Goal: Information Seeking & Learning: Learn about a topic

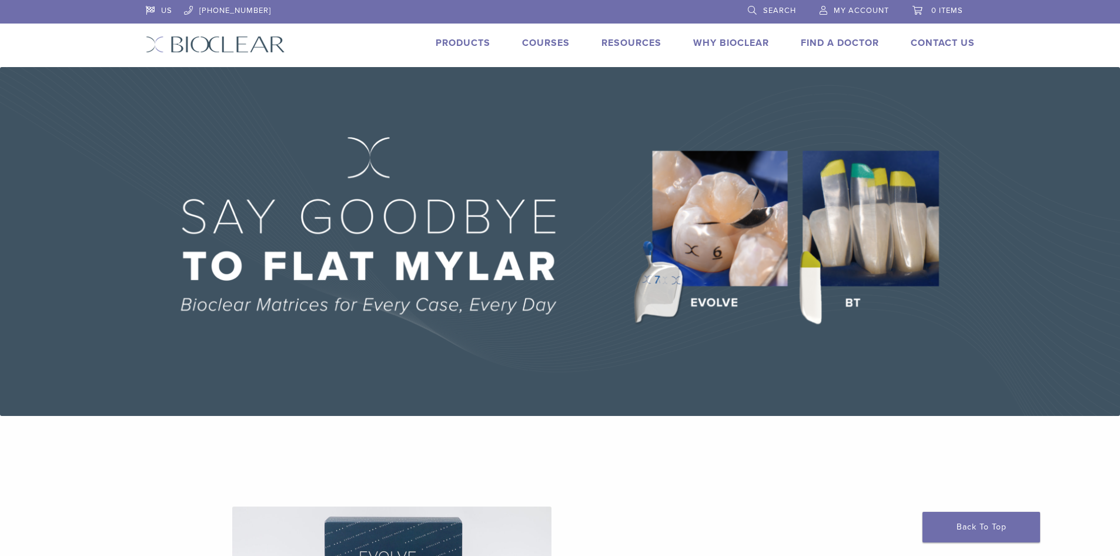
click at [473, 40] on link "Products" at bounding box center [463, 43] width 55 height 12
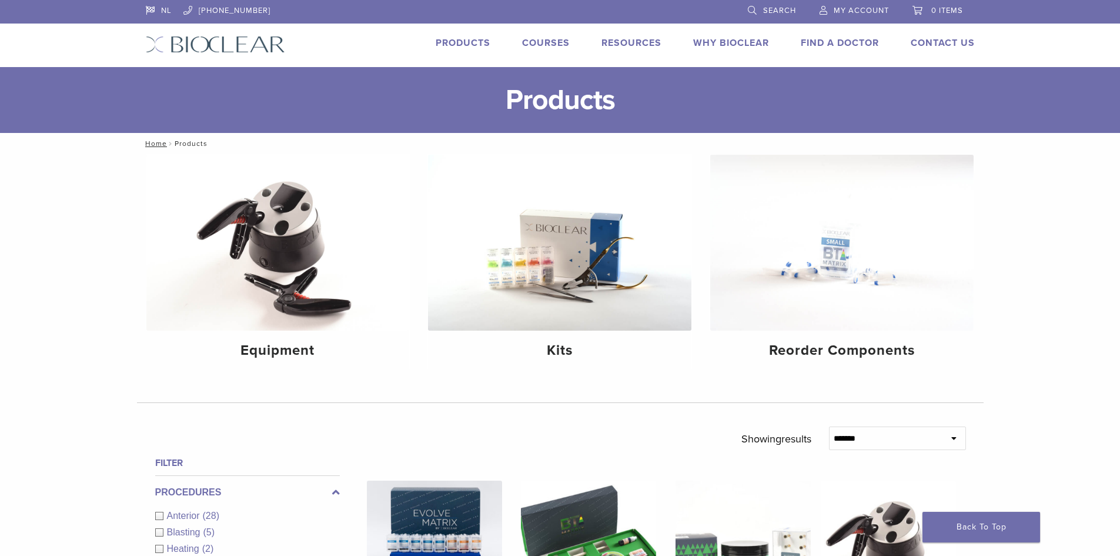
click at [718, 43] on link "Why Bioclear" at bounding box center [731, 43] width 76 height 12
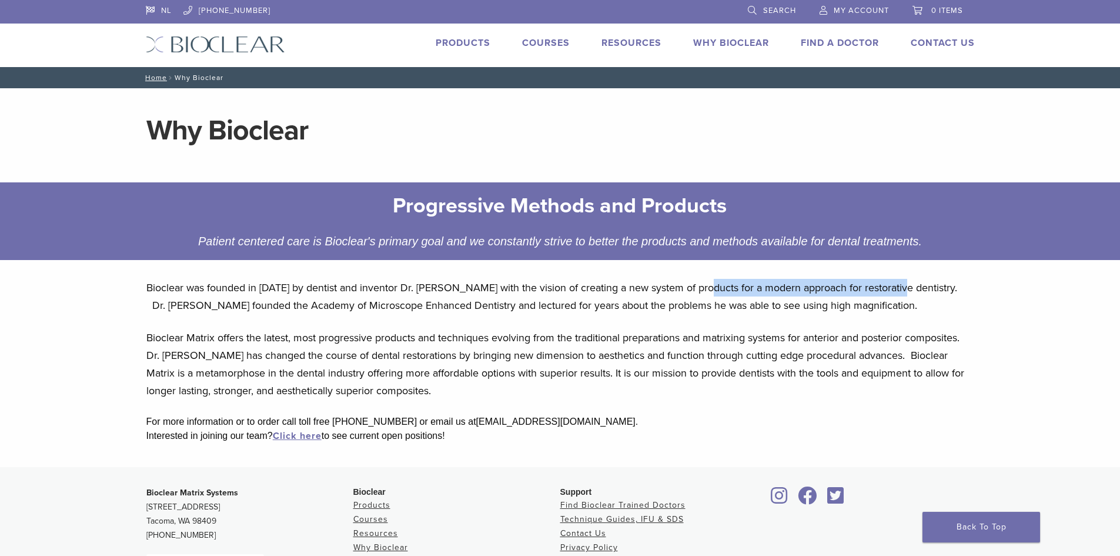
drag, startPoint x: 729, startPoint y: 289, endPoint x: 704, endPoint y: 289, distance: 24.7
click at [704, 289] on p "Bioclear was founded in 2007 by dentist and inventor Dr. David Clark with the v…" at bounding box center [560, 296] width 828 height 35
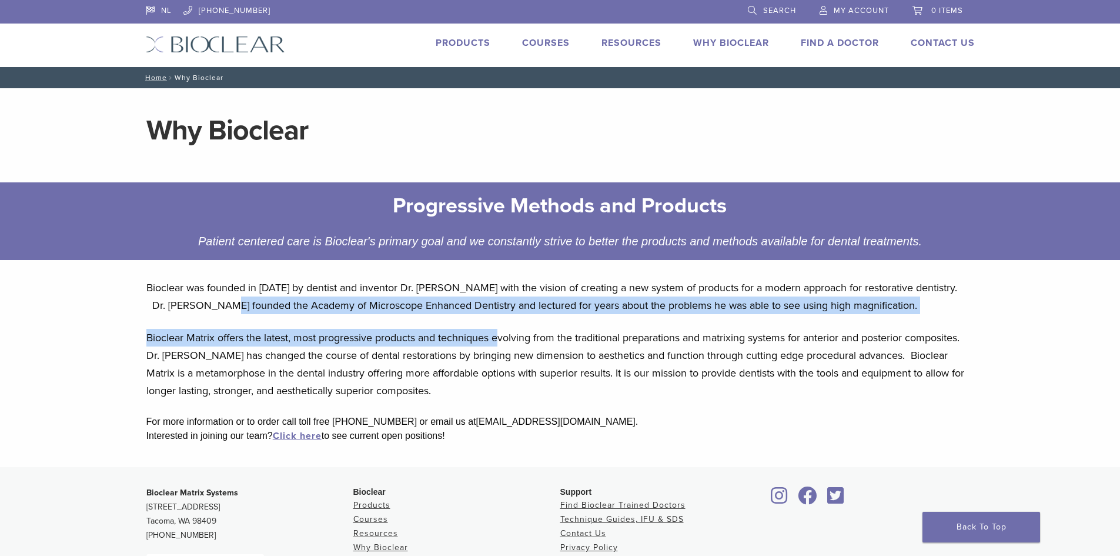
drag, startPoint x: 223, startPoint y: 298, endPoint x: 502, endPoint y: 345, distance: 282.7
click at [502, 345] on div "Bioclear was founded in 2007 by dentist and inventor Dr. David Clark with the v…" at bounding box center [560, 368] width 847 height 198
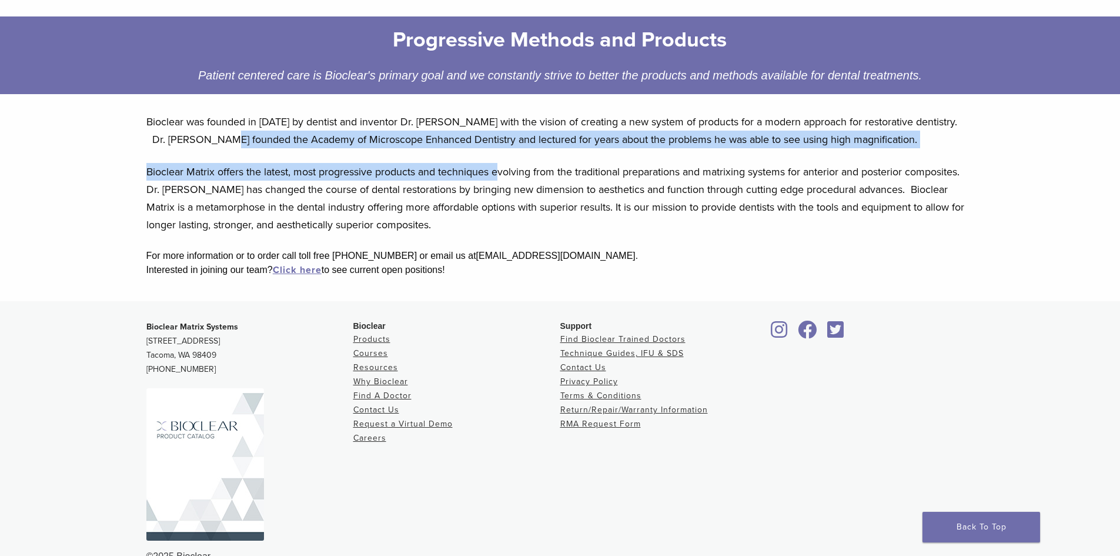
scroll to position [192, 0]
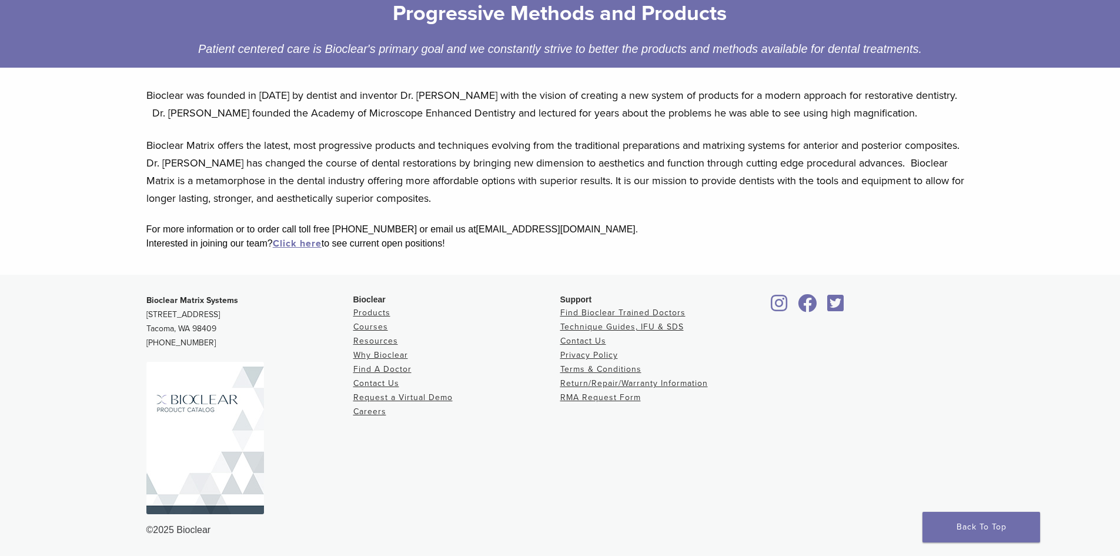
click at [403, 165] on p "Bioclear Matrix offers the latest, most progressive products and techniques evo…" at bounding box center [560, 171] width 828 height 71
drag, startPoint x: 403, startPoint y: 156, endPoint x: 494, endPoint y: 237, distance: 121.6
click at [494, 237] on div "Bioclear was founded in 2007 by dentist and inventor Dr. David Clark with the v…" at bounding box center [560, 176] width 847 height 198
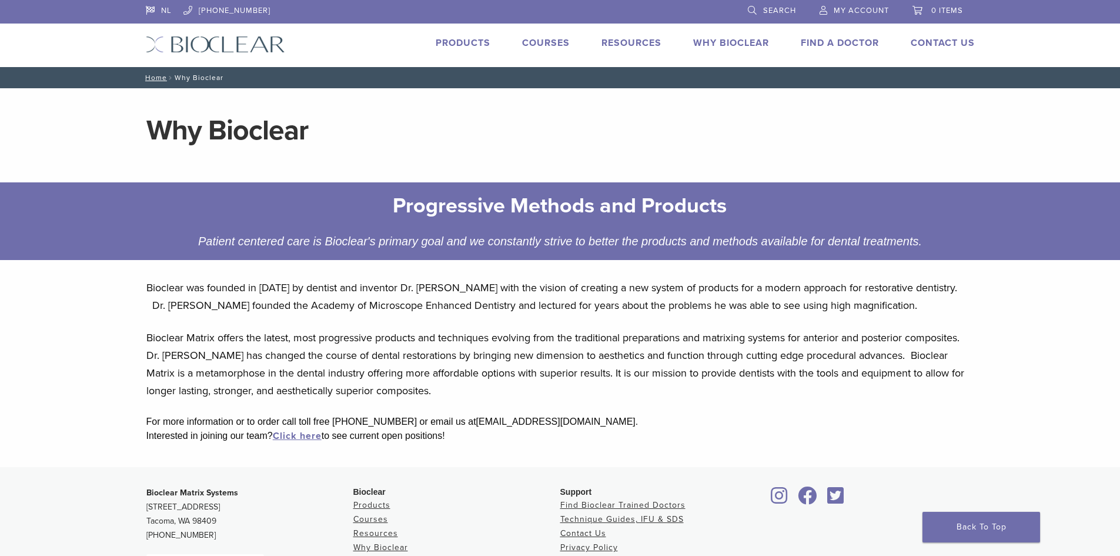
click at [448, 40] on link "Products" at bounding box center [463, 43] width 55 height 12
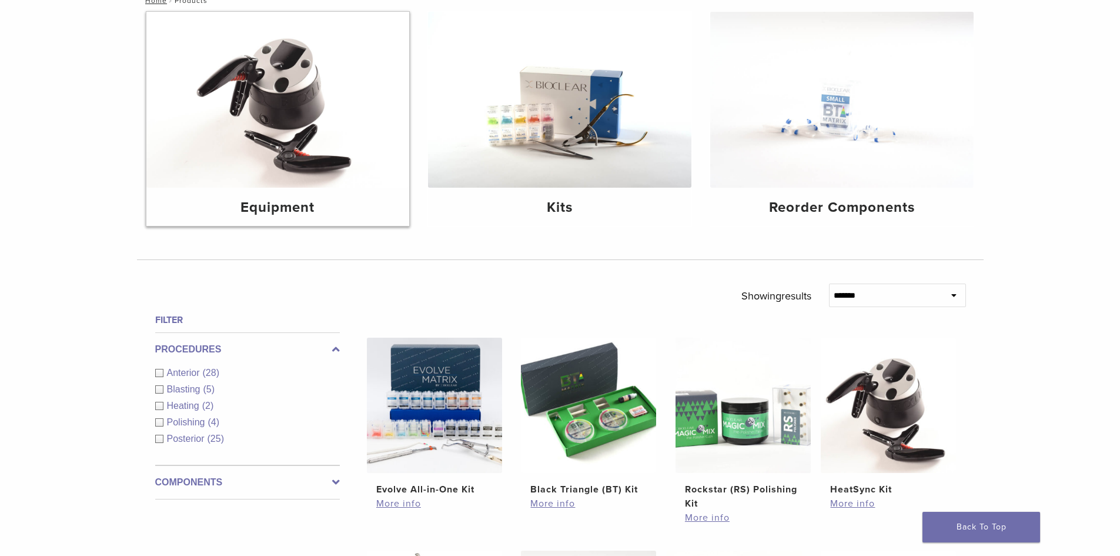
scroll to position [294, 0]
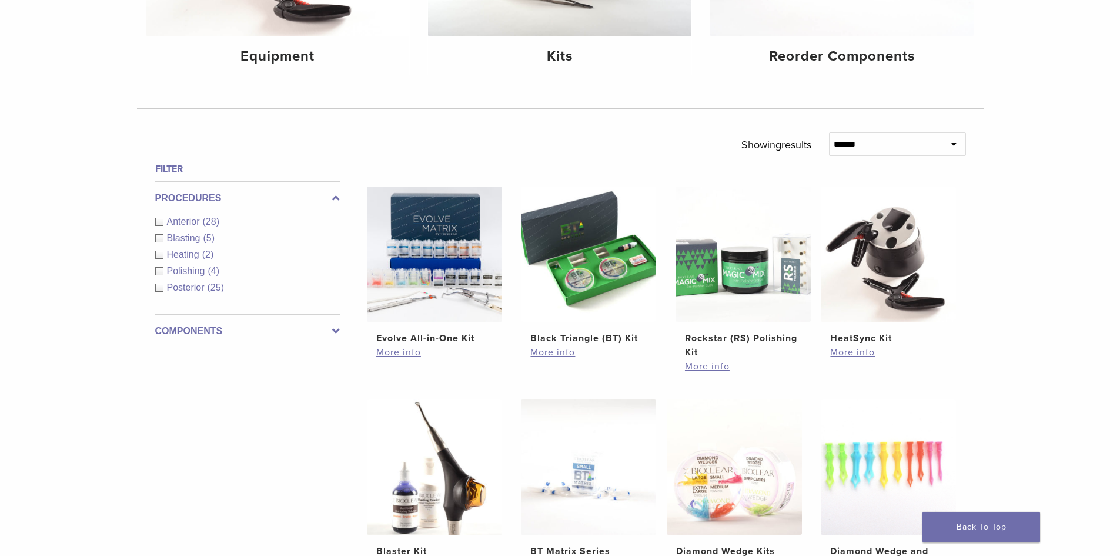
click at [253, 328] on label "Components" at bounding box center [247, 331] width 185 height 14
click at [196, 195] on label "Procedures" at bounding box center [247, 198] width 185 height 14
click at [188, 176] on div "Filter Procedures Anterior (28) Blasting (5) Heating (2) Polishing (4) Posterio…" at bounding box center [243, 542] width 194 height 760
click at [185, 168] on h4 "Filter" at bounding box center [247, 169] width 185 height 14
click at [203, 326] on label "Components" at bounding box center [247, 331] width 185 height 14
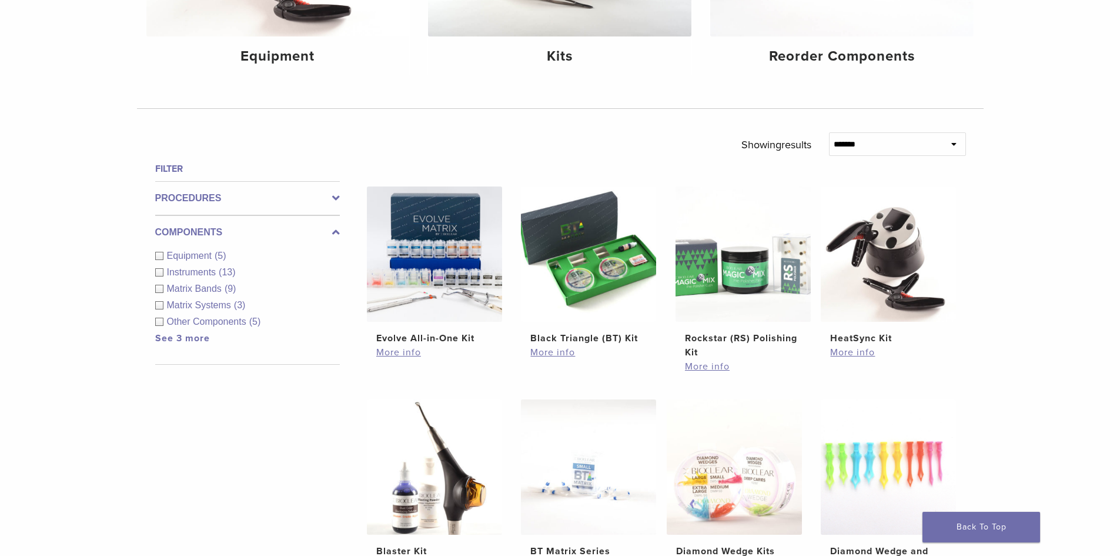
click at [203, 331] on div "Equipment (5) Instruments (13) Matrix Bands (9) Matrix Systems (3) Other Compon…" at bounding box center [247, 297] width 185 height 96
click at [201, 335] on link "See 3 more" at bounding box center [182, 338] width 55 height 12
click at [326, 232] on label "Components" at bounding box center [247, 232] width 185 height 14
click at [316, 204] on label "Procedures" at bounding box center [247, 198] width 185 height 14
